Goal: Information Seeking & Learning: Learn about a topic

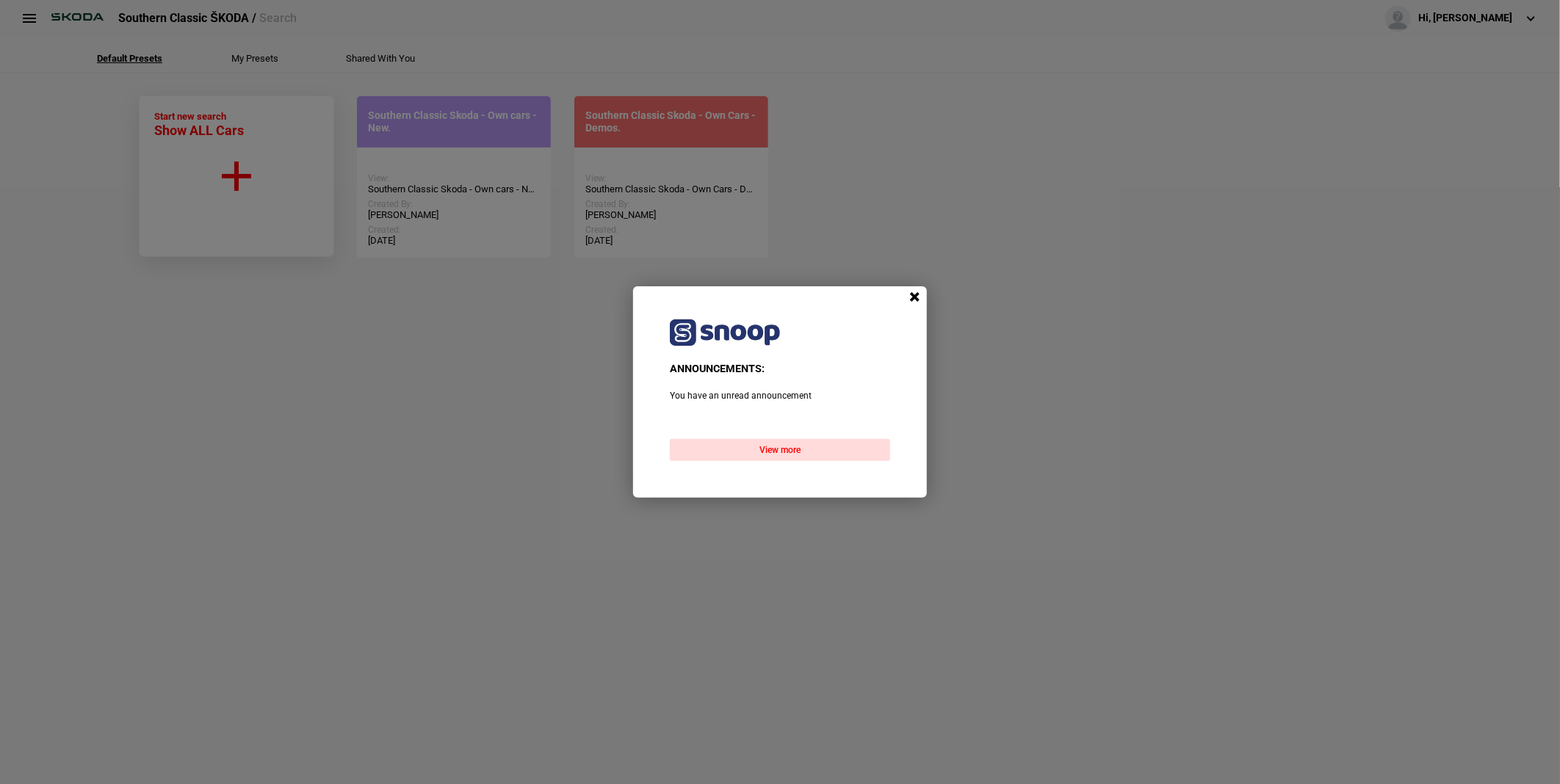
click at [911, 298] on span at bounding box center [914, 297] width 22 height 22
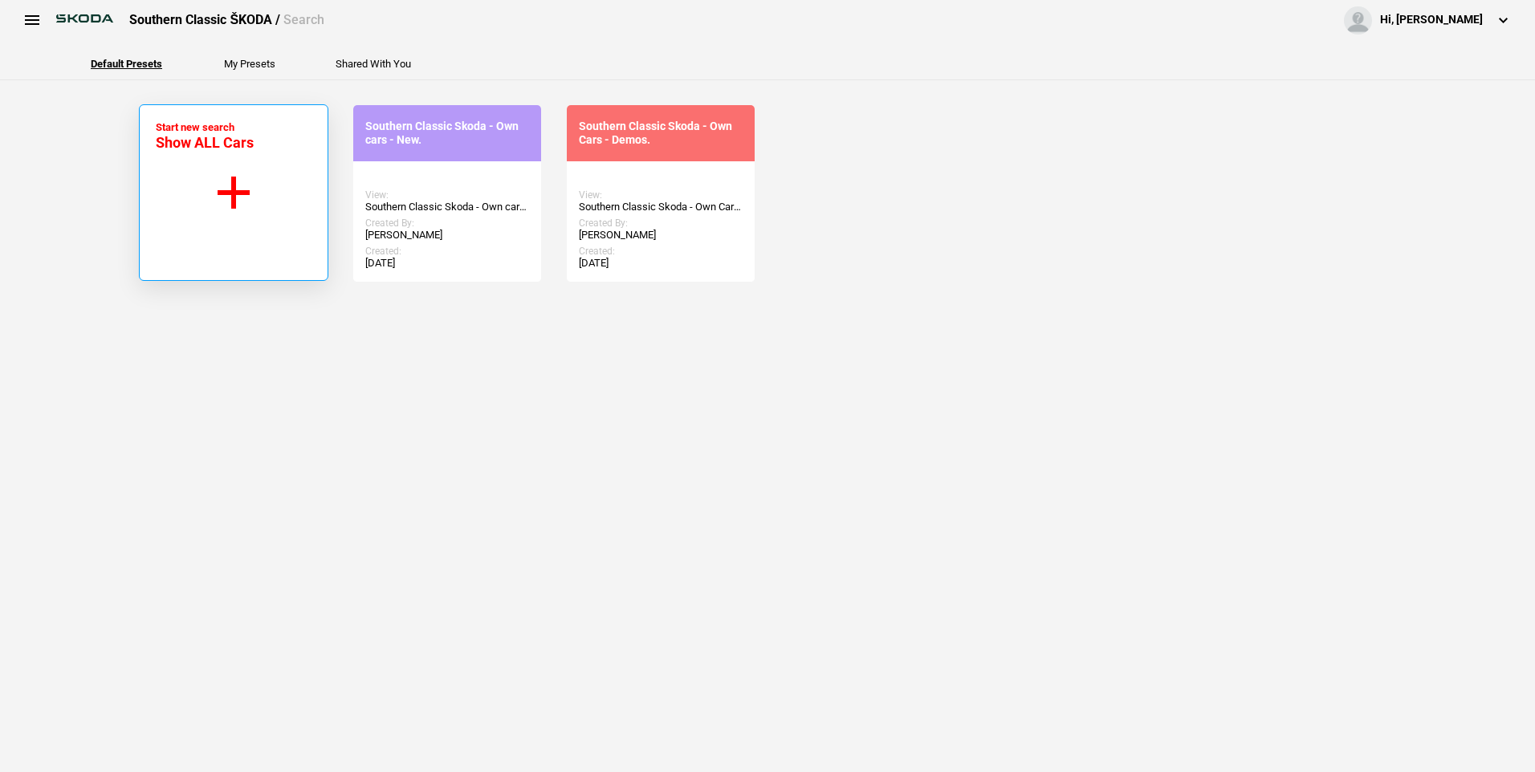
click at [245, 189] on button "Start new search Show ALL Cars" at bounding box center [233, 192] width 189 height 177
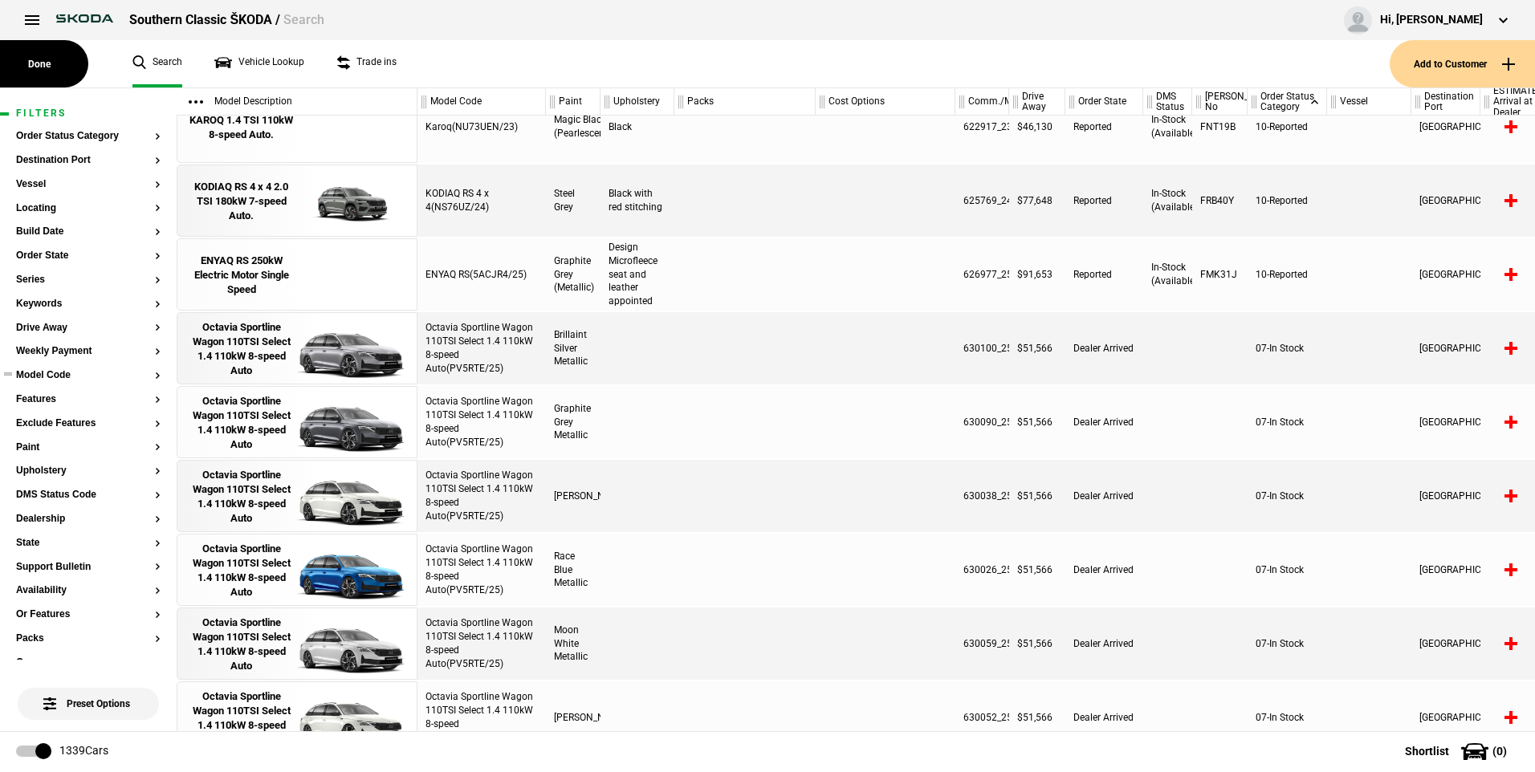
click at [142, 370] on button "Model Code" at bounding box center [88, 375] width 145 height 11
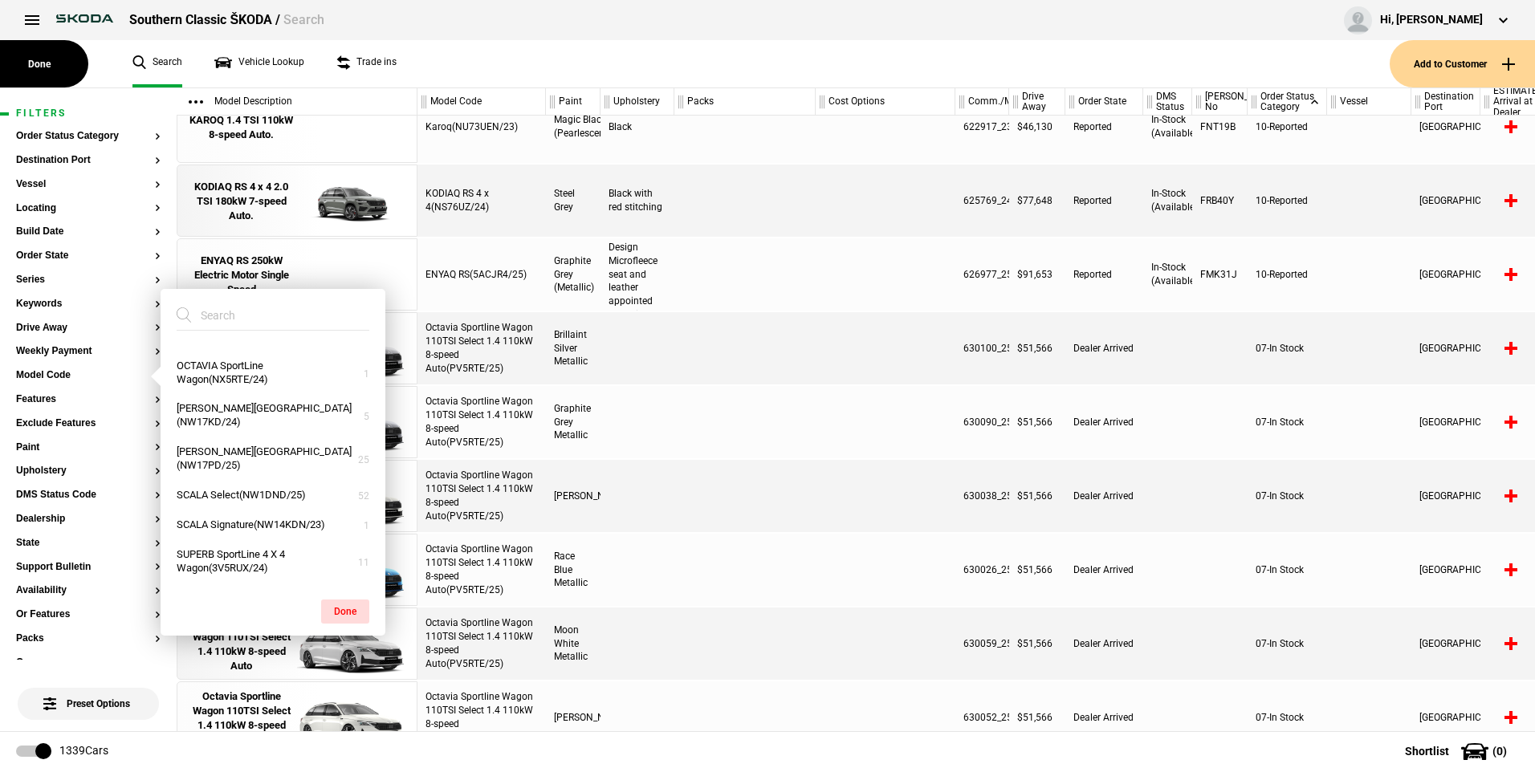
scroll to position [1047, 0]
click at [269, 554] on button "SUPERB SportLine 4 X 4 Wagon(3V5RUX/24)" at bounding box center [273, 561] width 225 height 43
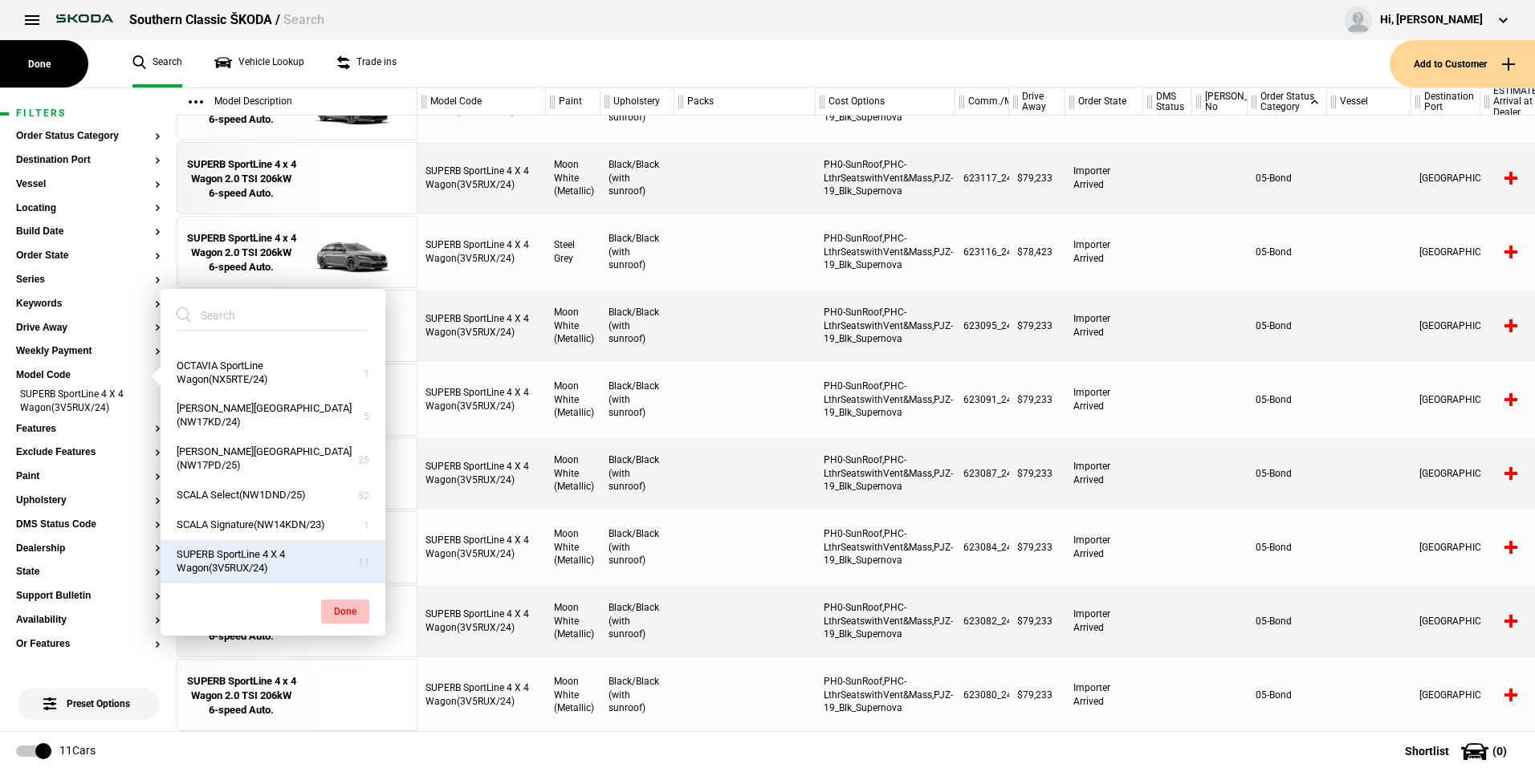
click at [349, 608] on button "Done" at bounding box center [345, 612] width 48 height 24
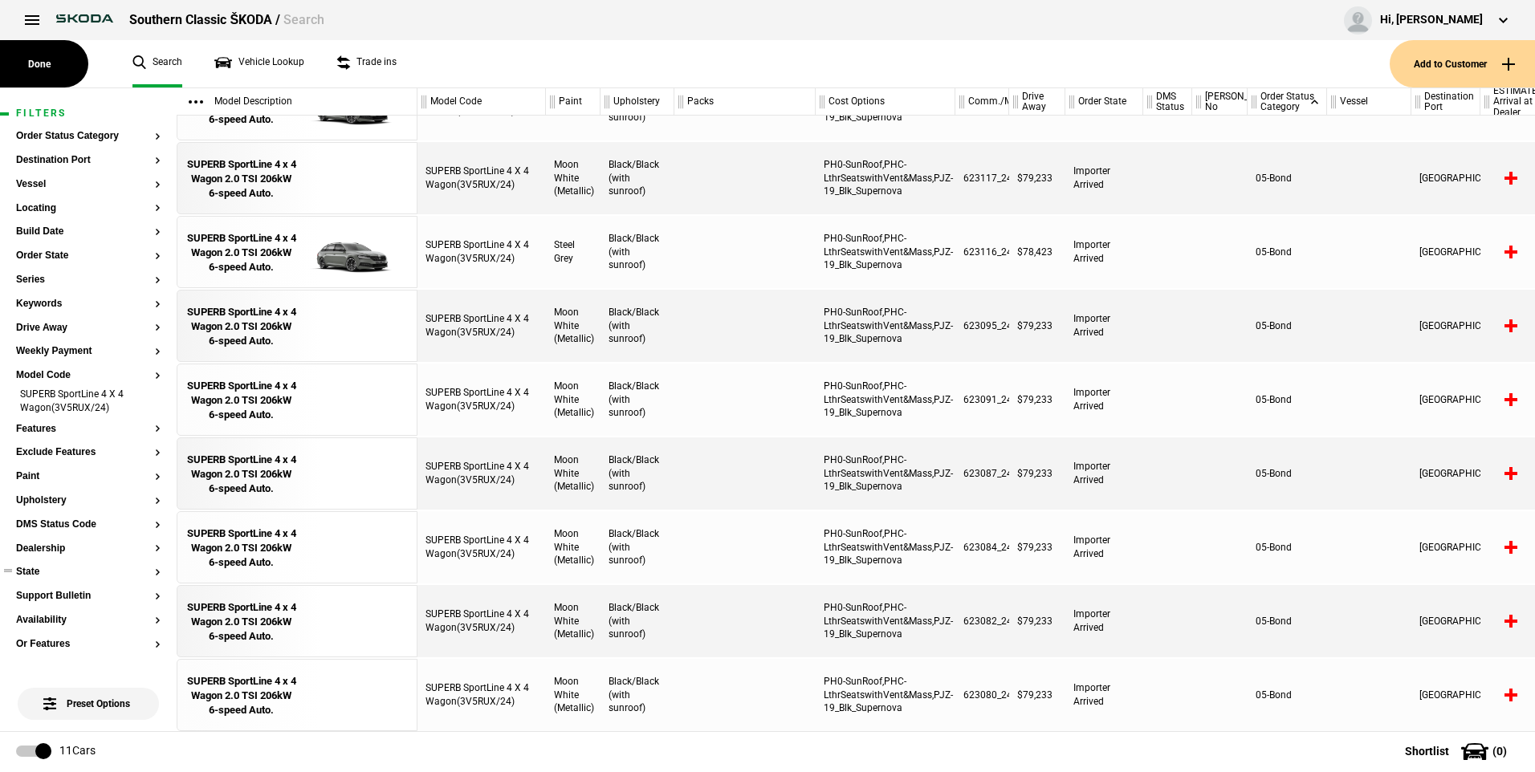
click at [31, 568] on button "State" at bounding box center [88, 572] width 145 height 11
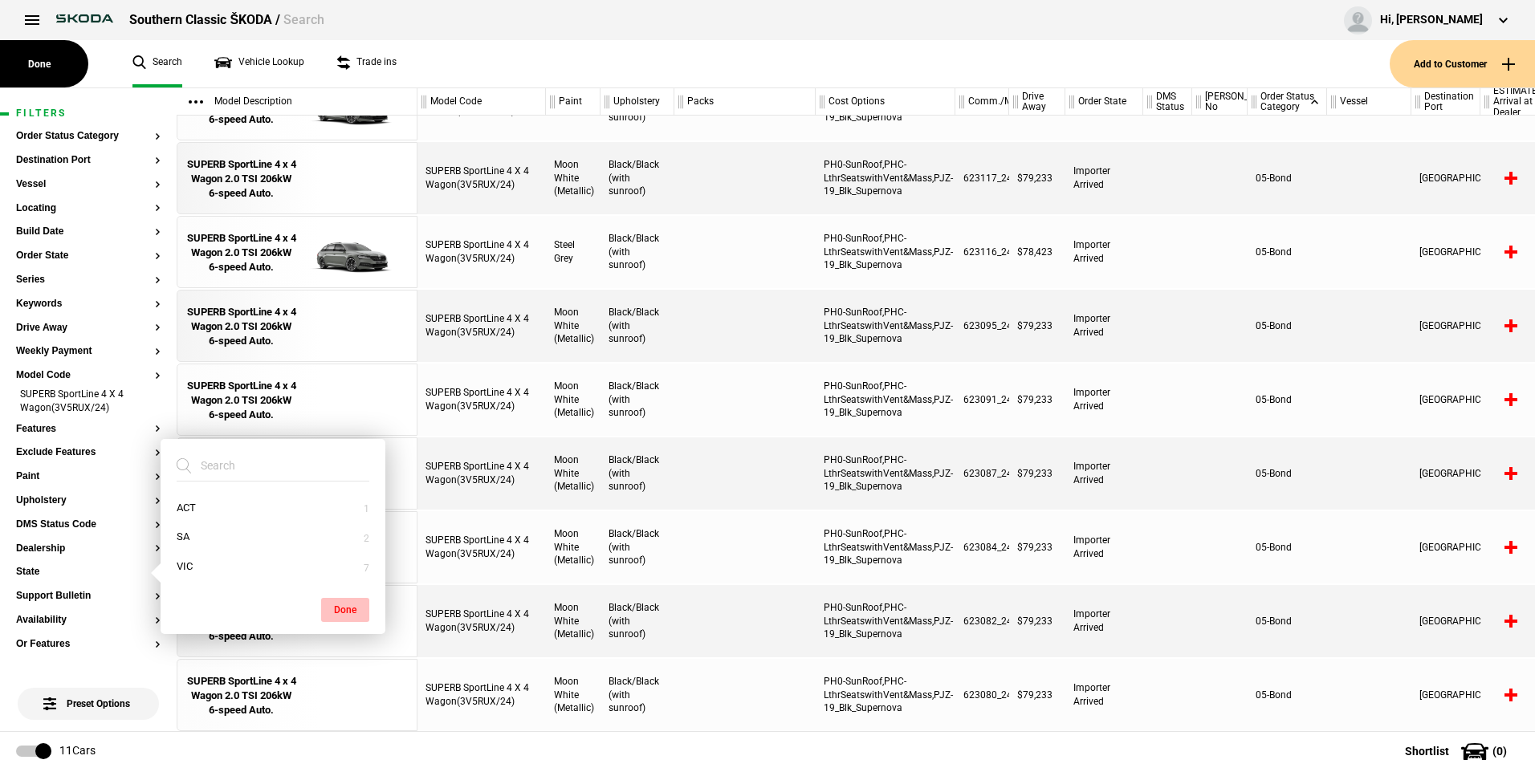
click at [342, 613] on button "Done" at bounding box center [345, 610] width 48 height 24
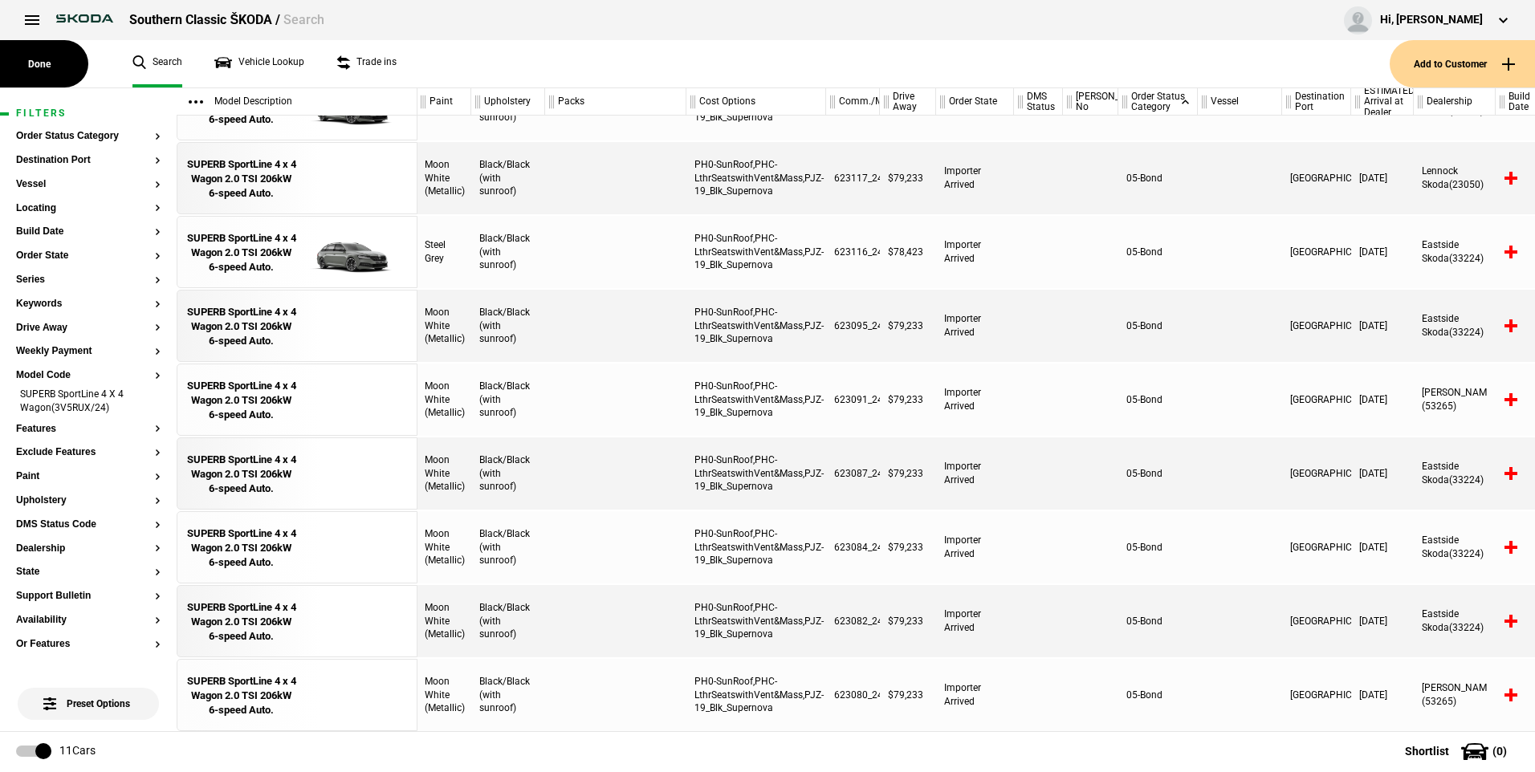
scroll to position [208, 129]
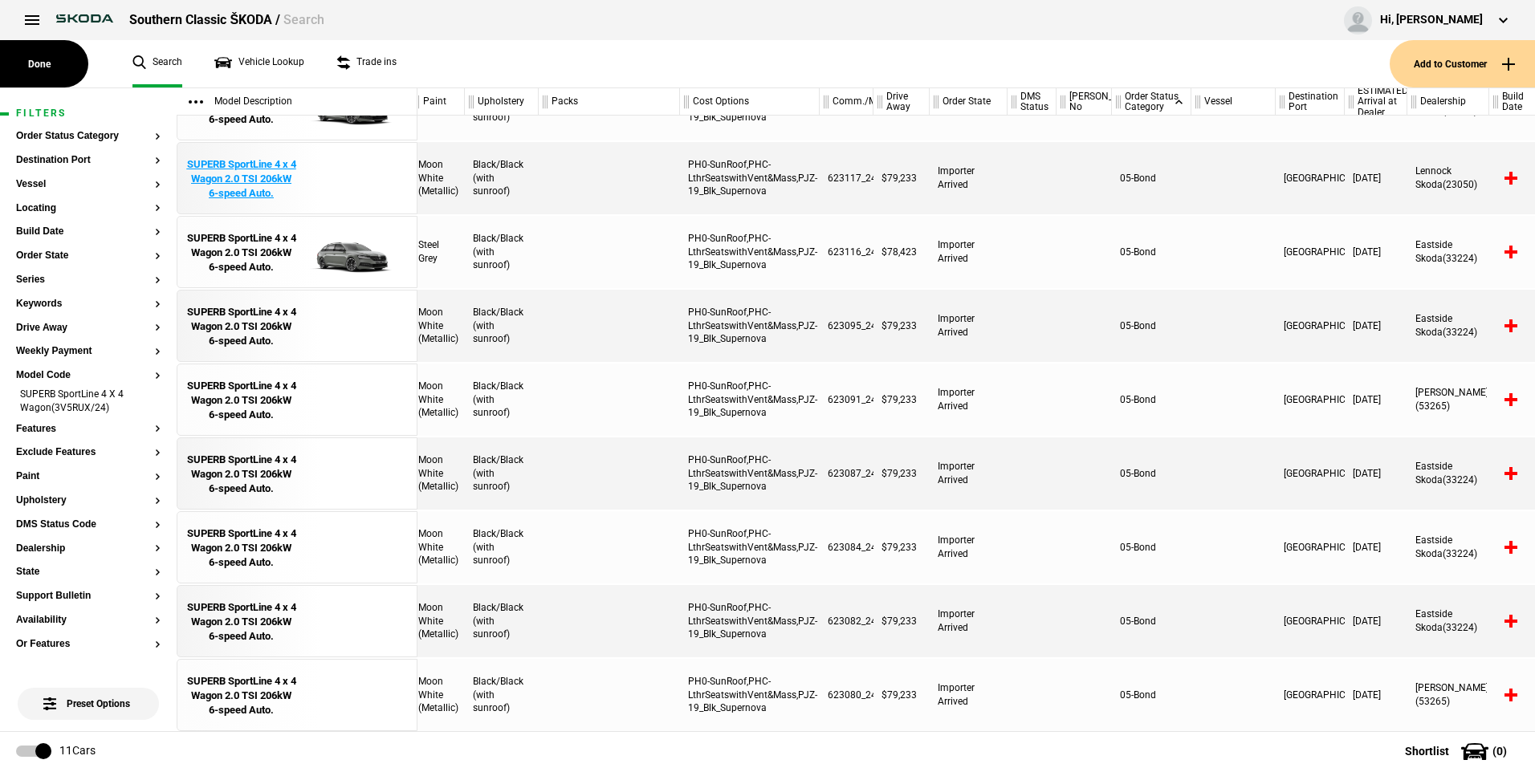
click at [250, 166] on div "SUPERB SportLine 4 x 4 Wagon 2.0 TSI 206kW 6-speed Auto." at bounding box center [241, 179] width 112 height 44
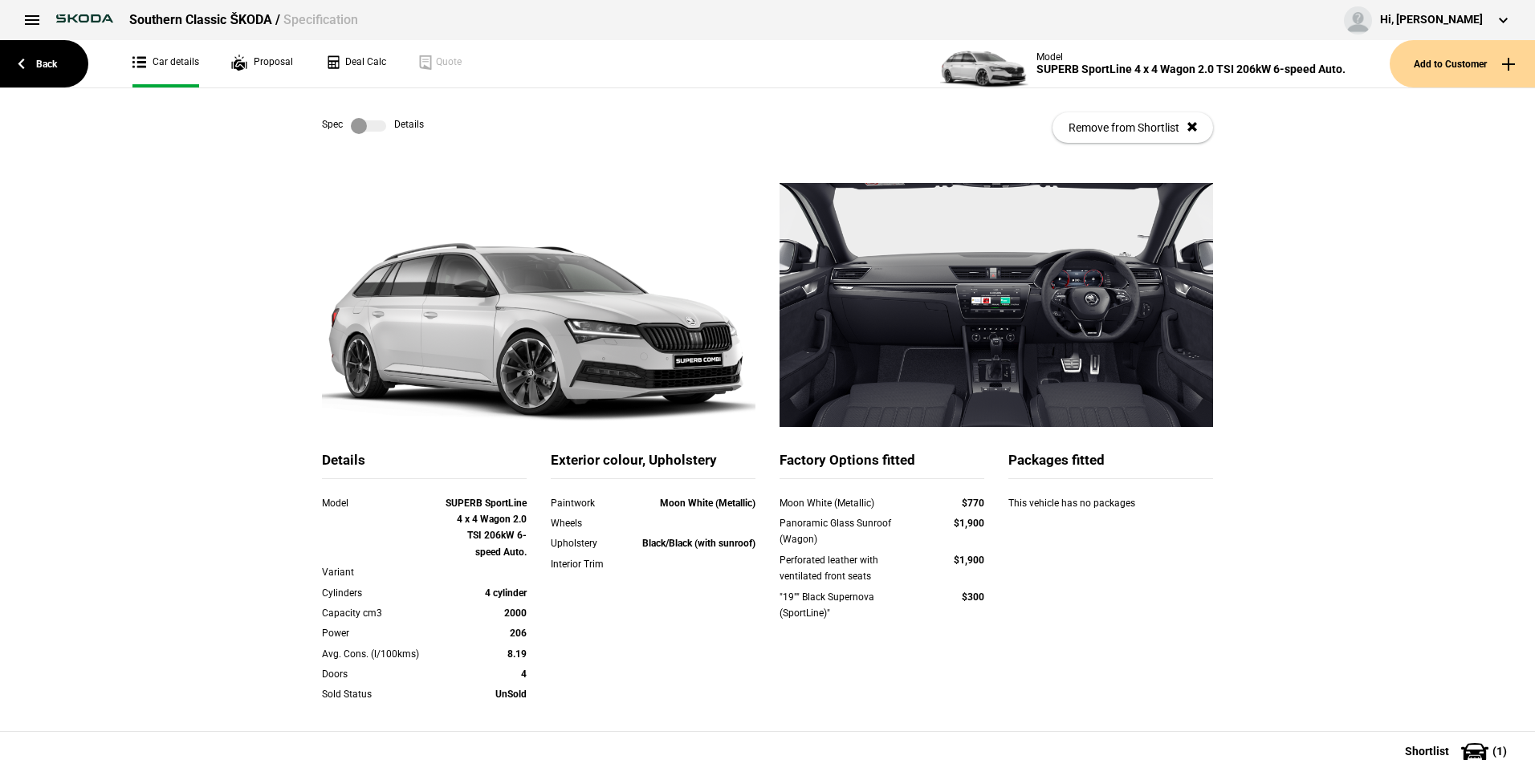
click at [378, 132] on label at bounding box center [368, 126] width 35 height 16
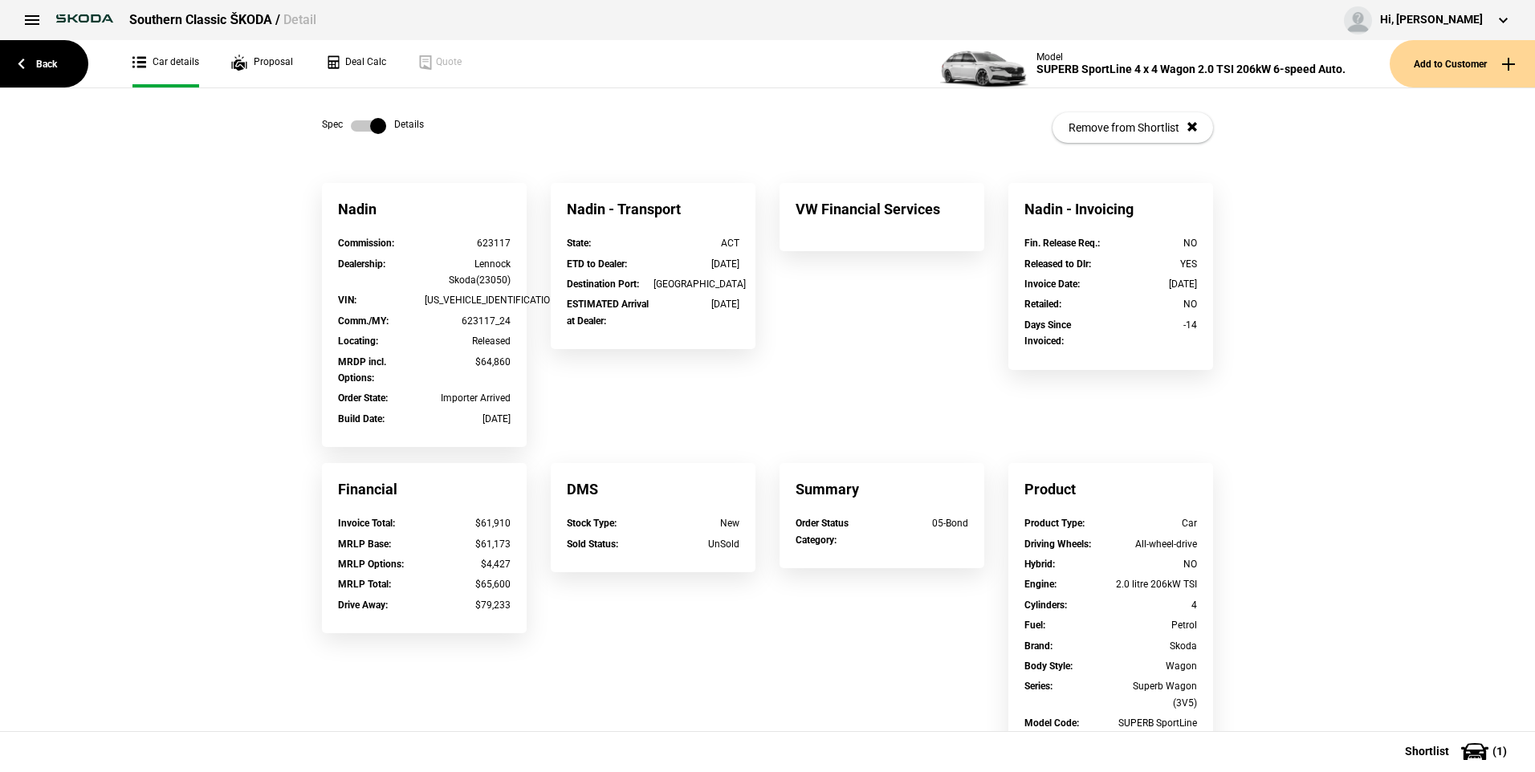
click at [344, 126] on link at bounding box center [368, 126] width 51 height 16
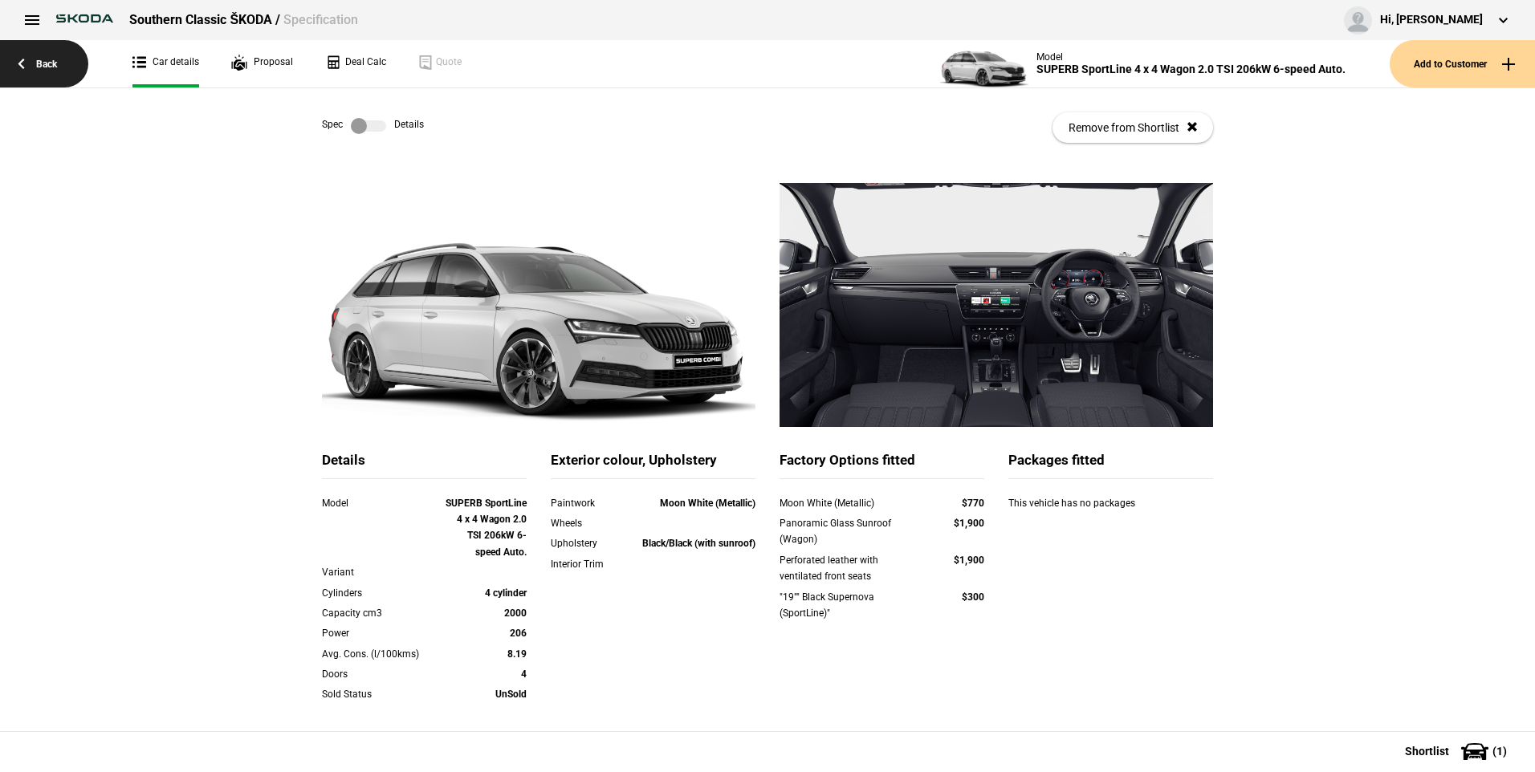
click at [59, 68] on link "Back" at bounding box center [44, 63] width 88 height 47
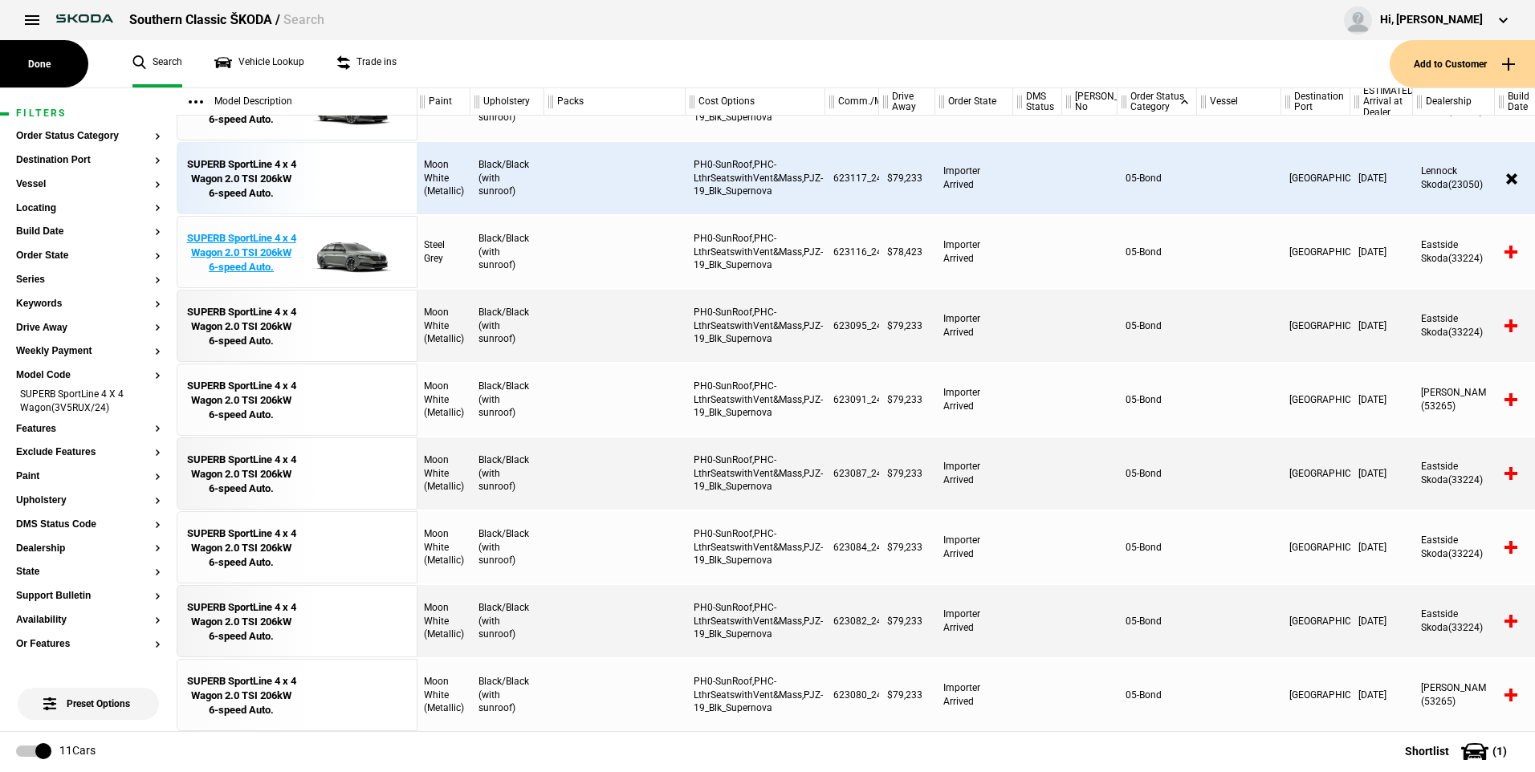
click at [266, 255] on div "SUPERB SportLine 4 x 4 Wagon 2.0 TSI 206kW 6-speed Auto." at bounding box center [241, 253] width 112 height 44
